Goal: Task Accomplishment & Management: Manage account settings

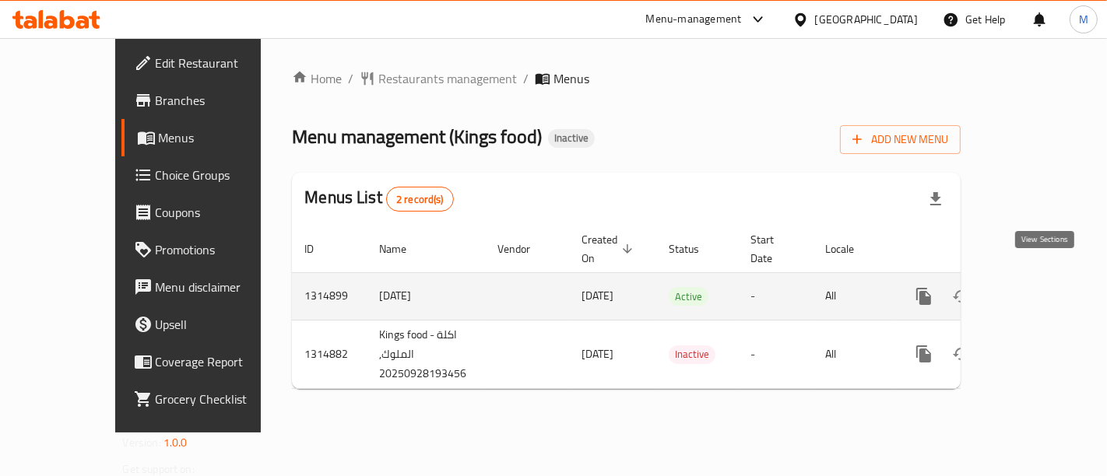
click at [1046, 287] on icon "enhanced table" at bounding box center [1036, 296] width 19 height 19
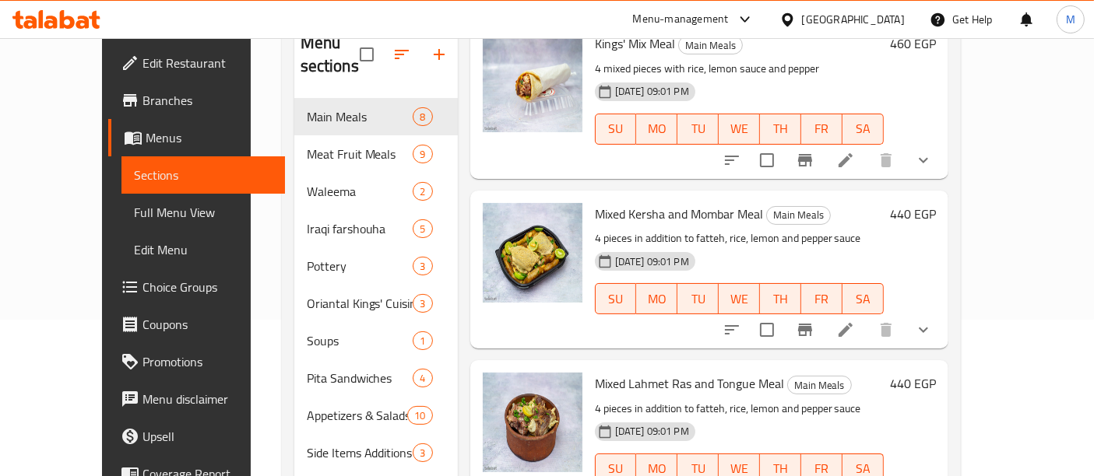
scroll to position [217, 0]
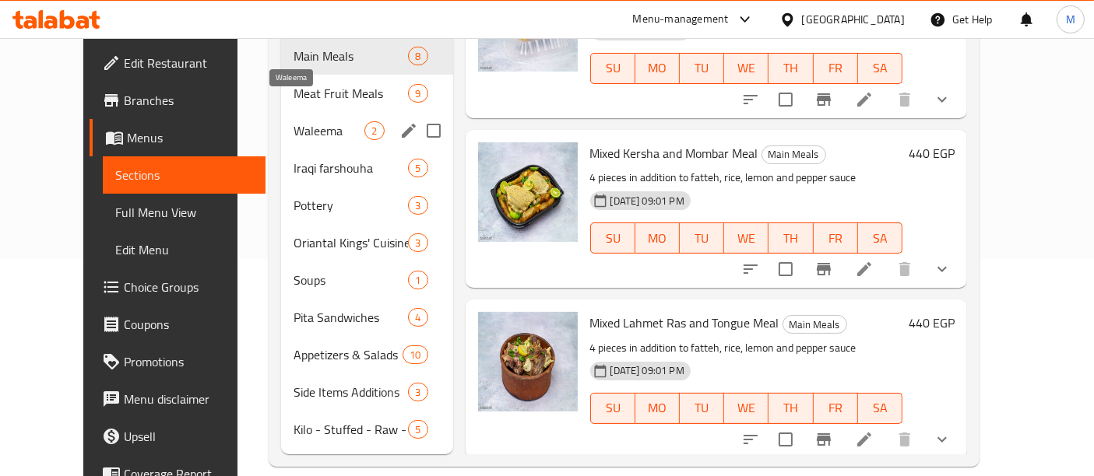
click at [331, 121] on span "Waleema" at bounding box center [329, 130] width 71 height 19
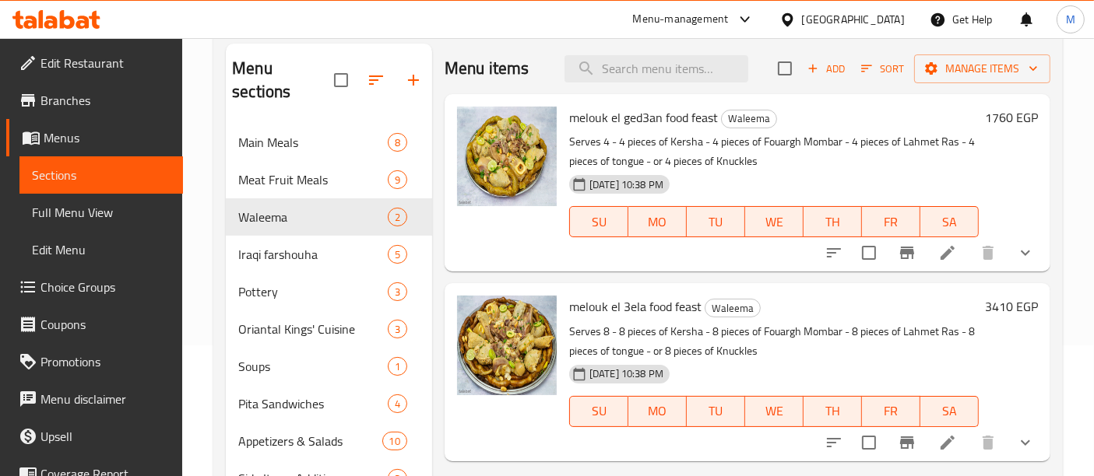
scroll to position [217, 0]
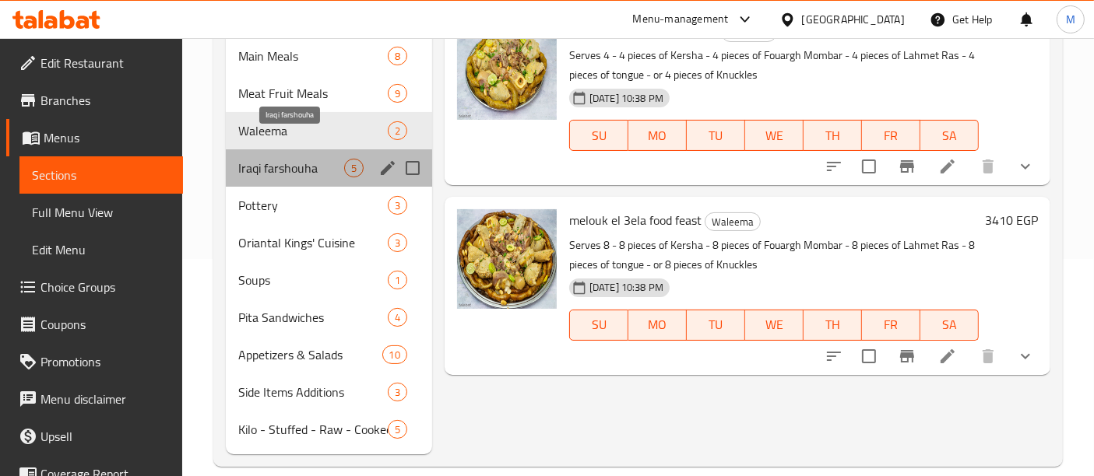
click at [282, 159] on span "Iraqi farshouha" at bounding box center [291, 168] width 106 height 19
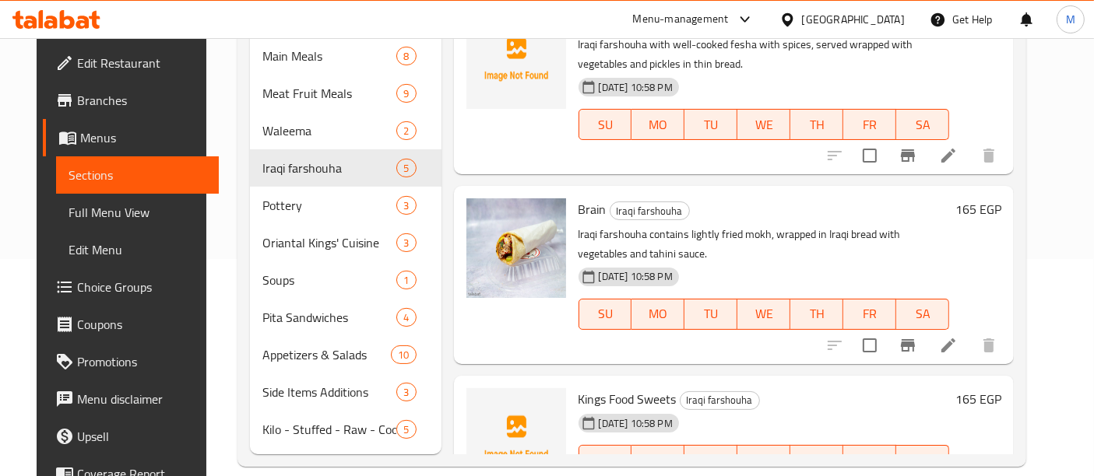
scroll to position [466, 0]
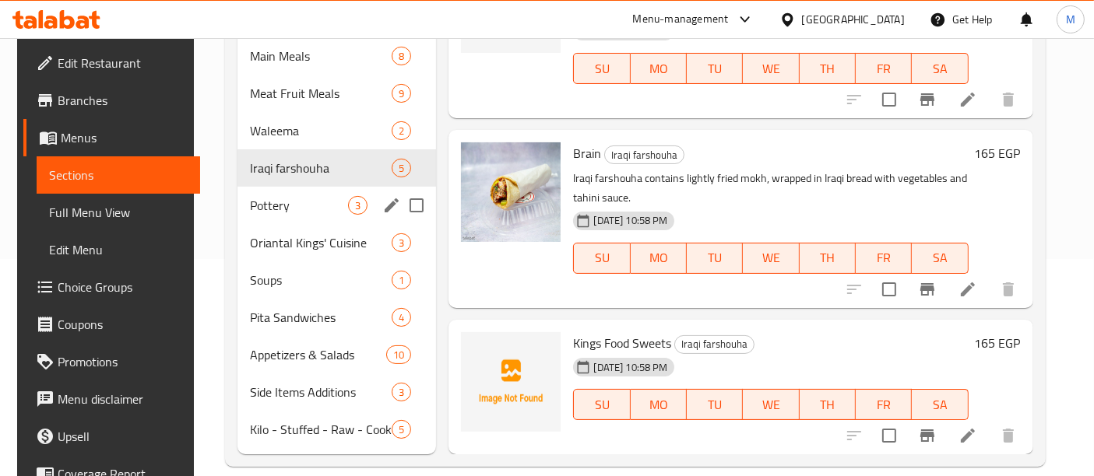
click at [288, 196] on span "Pottery" at bounding box center [299, 205] width 98 height 19
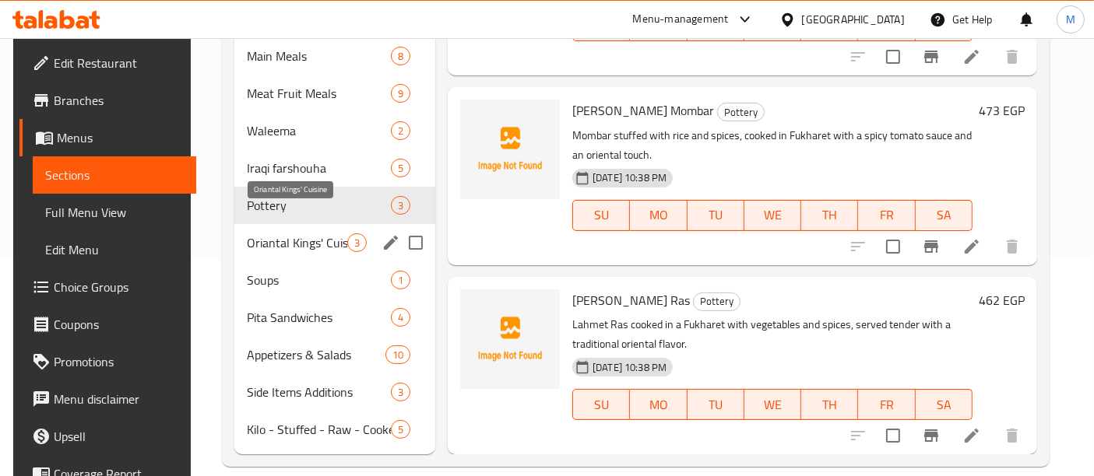
click at [307, 234] on span "Oriantal Kings' Cuisine" at bounding box center [297, 243] width 100 height 19
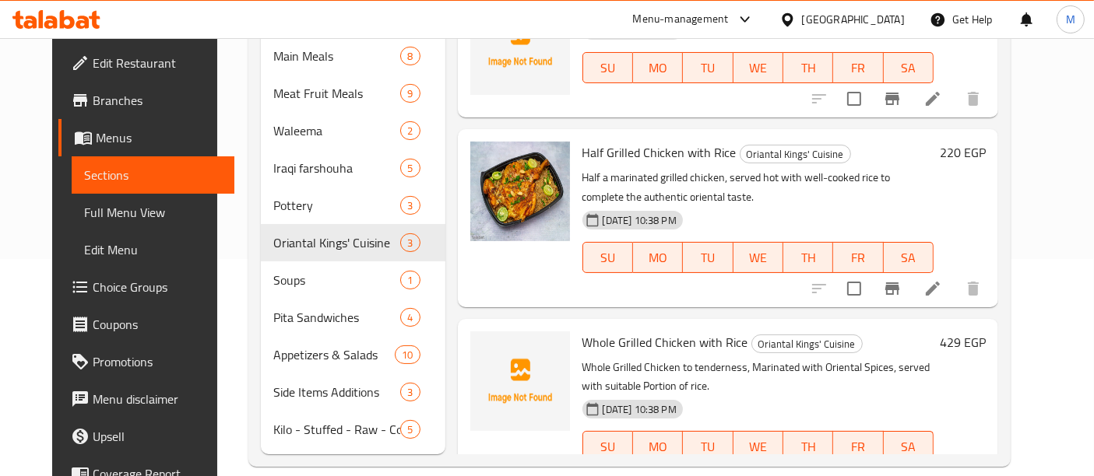
scroll to position [87, 0]
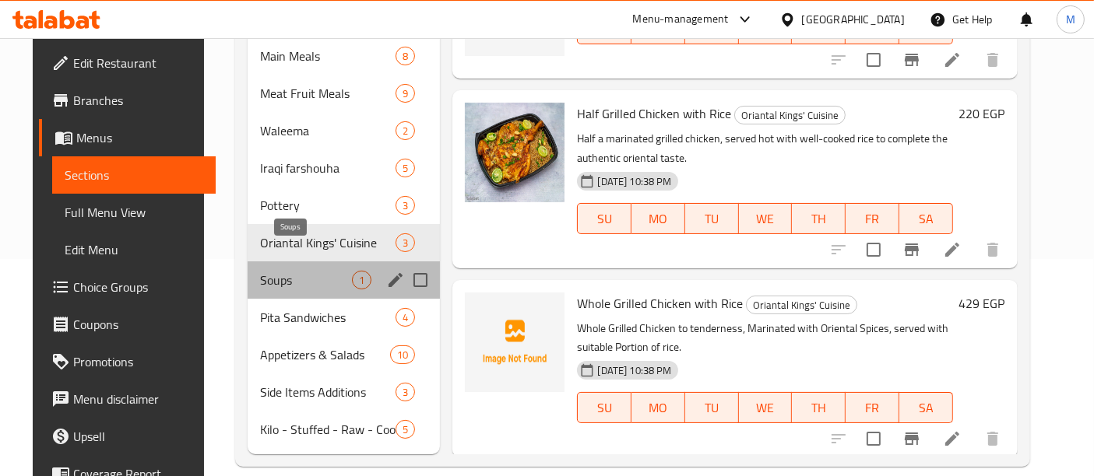
click at [262, 271] on span "Soups" at bounding box center [306, 280] width 92 height 19
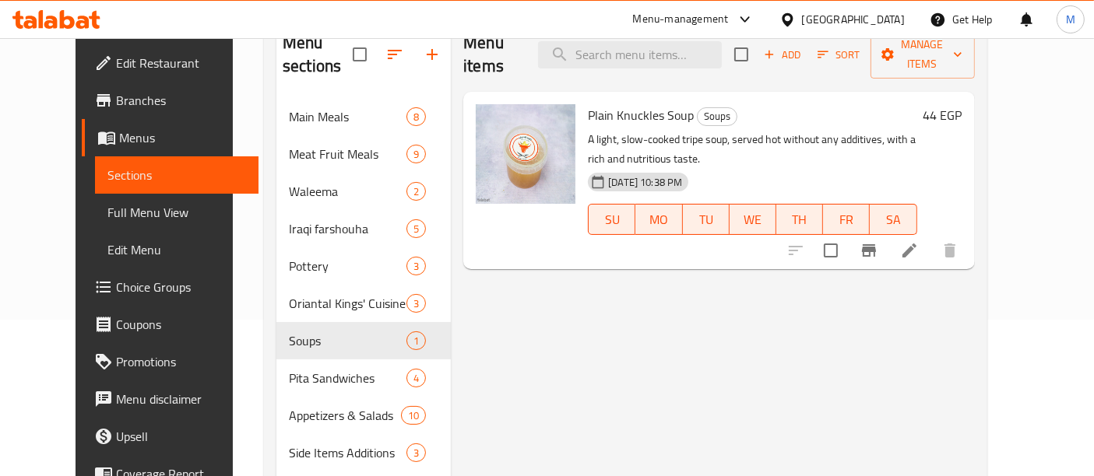
scroll to position [217, 0]
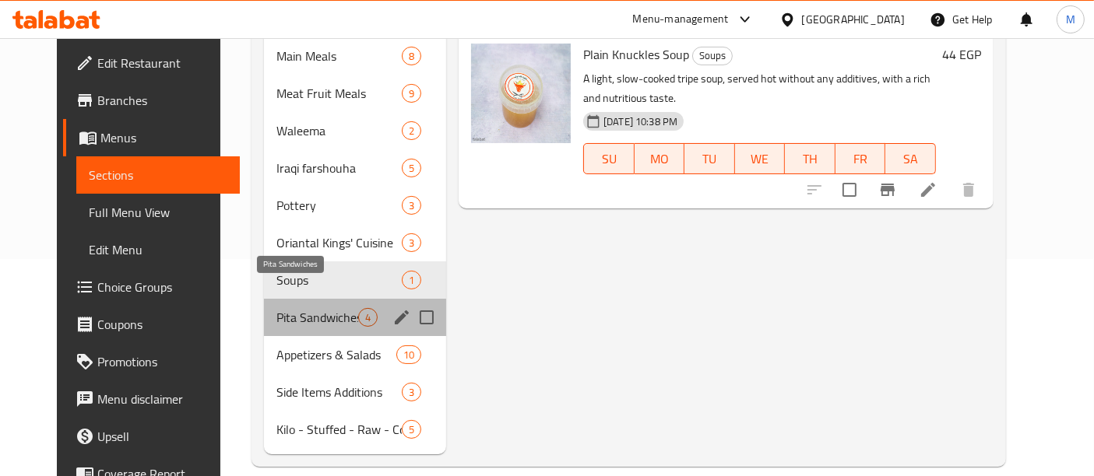
click at [276, 308] on span "Pita Sandwiches" at bounding box center [317, 317] width 82 height 19
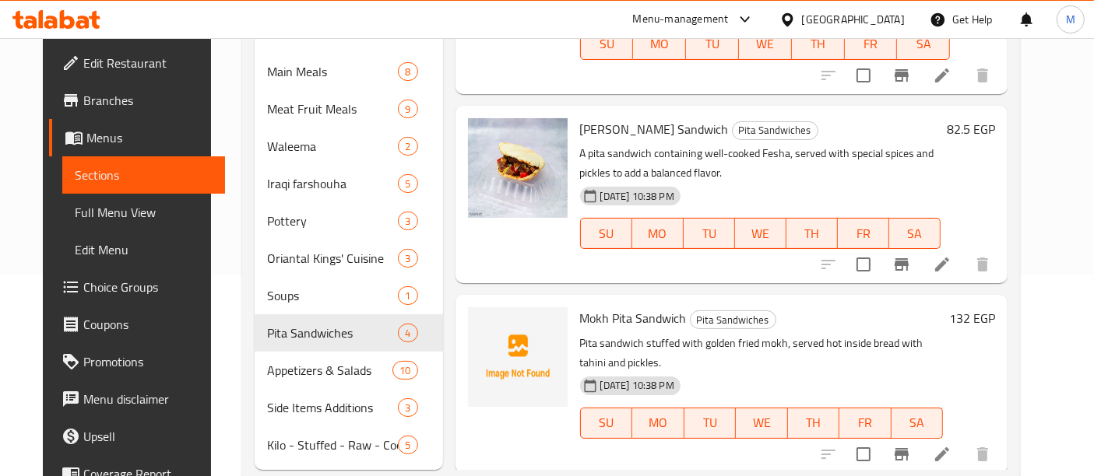
scroll to position [217, 0]
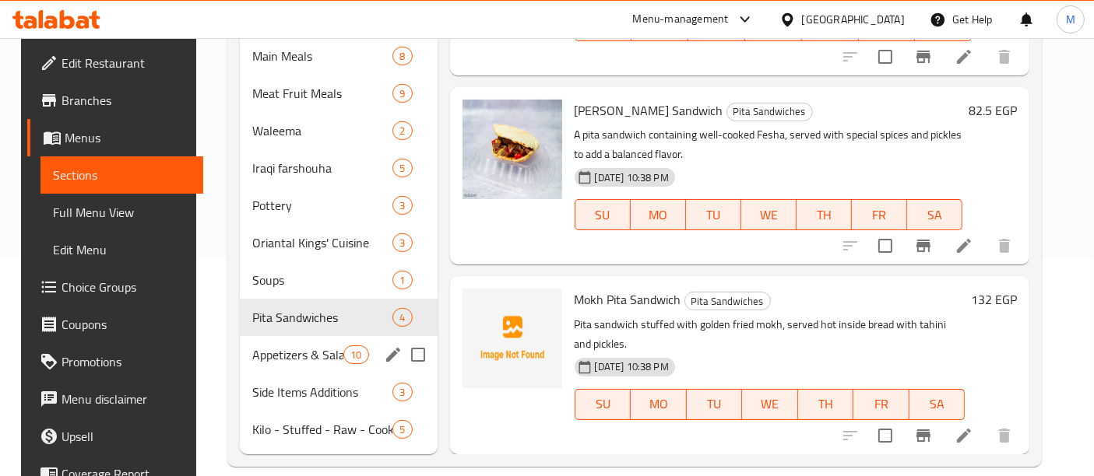
click at [292, 346] on span "Appetizers & Salads" at bounding box center [297, 355] width 91 height 19
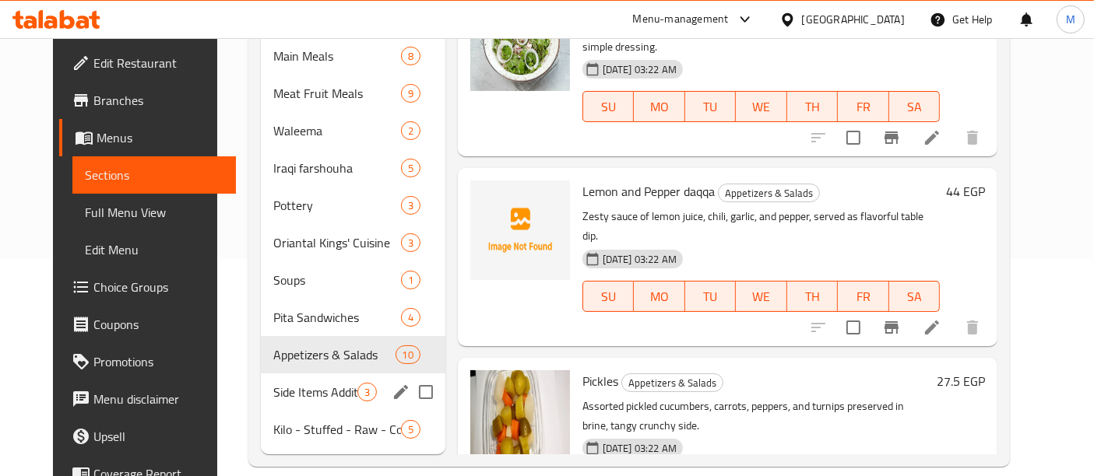
click at [296, 383] on span "Side Items Additions" at bounding box center [314, 392] width 83 height 19
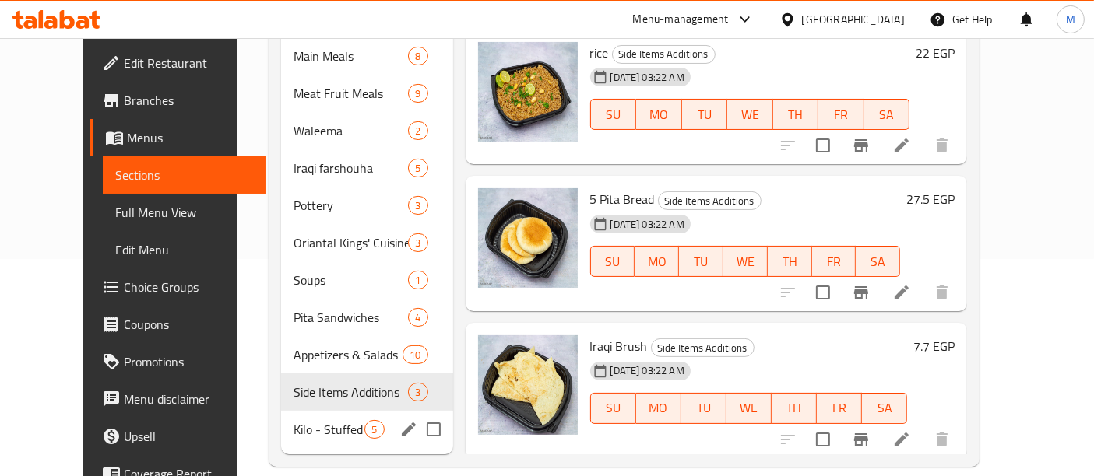
click at [304, 415] on div "Kilo - Stuffed - Raw - Cooked 5" at bounding box center [366, 429] width 171 height 37
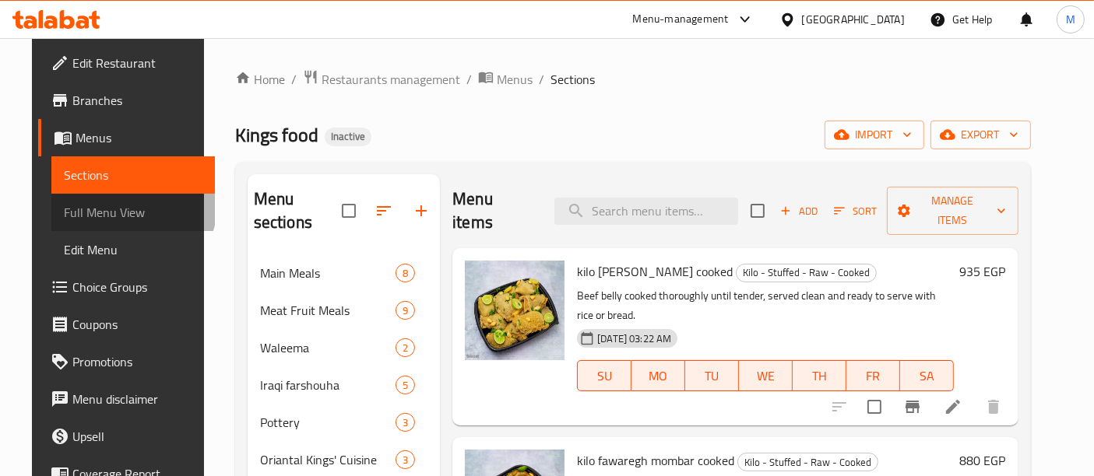
click at [100, 206] on span "Full Menu View" at bounding box center [133, 212] width 139 height 19
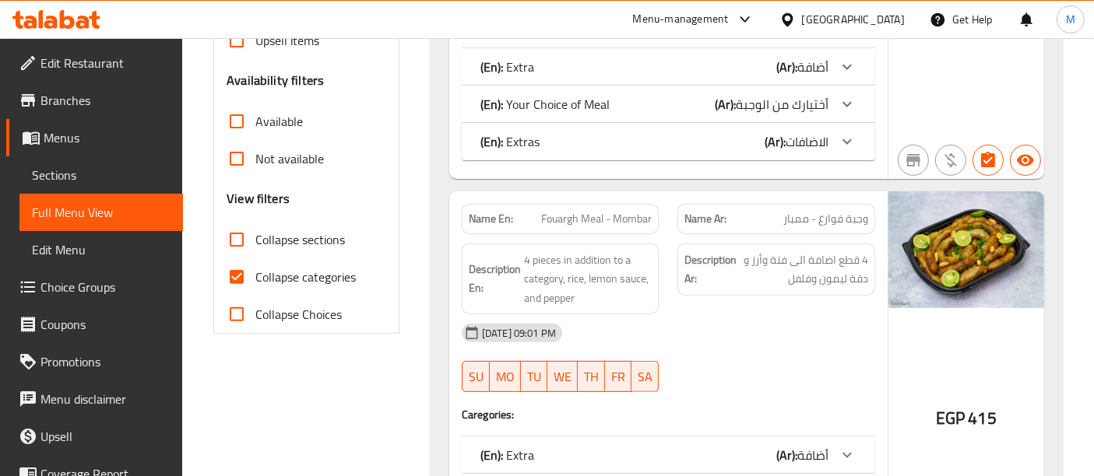
scroll to position [519, 0]
